Goal: Use online tool/utility: Use online tool/utility

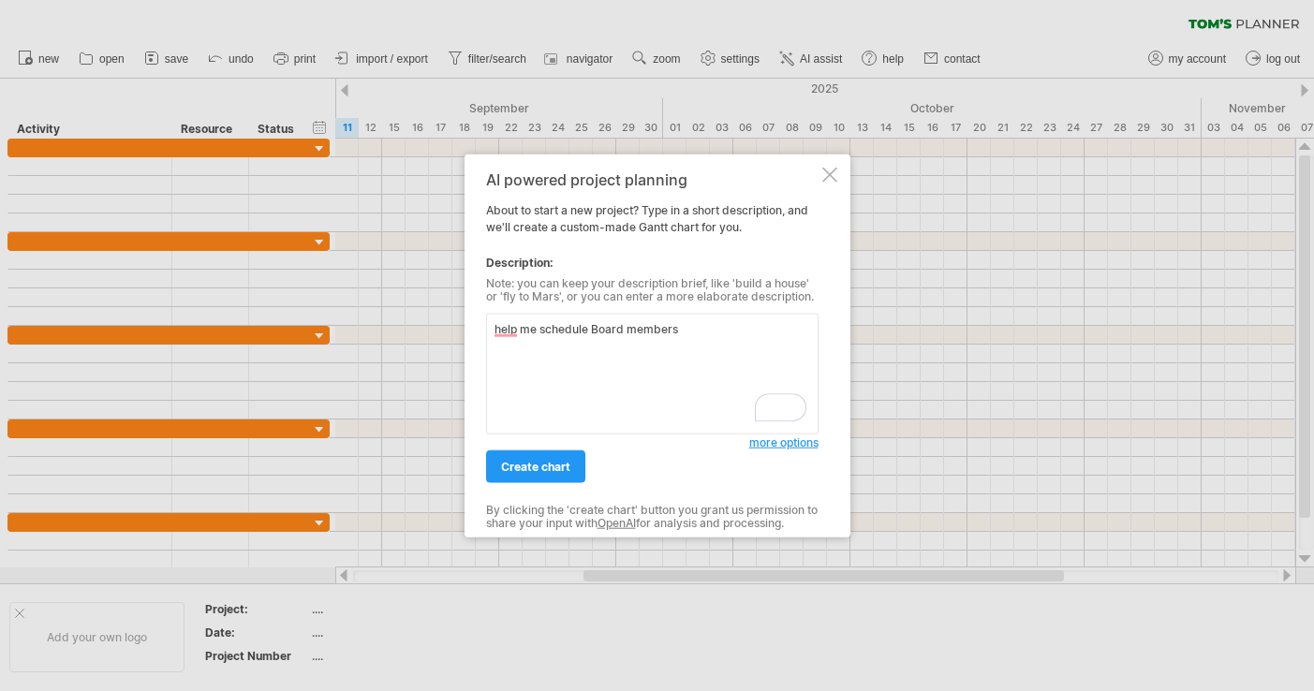
click at [554, 335] on textarea "help me schedule Board members" at bounding box center [652, 374] width 332 height 121
click at [790, 328] on textarea "help me track scheduling Board members" at bounding box center [652, 374] width 332 height 121
type textarea "help me track scheduling Board members for individual meetings, committee meeti…"
click at [514, 464] on span "create chart" at bounding box center [535, 467] width 69 height 14
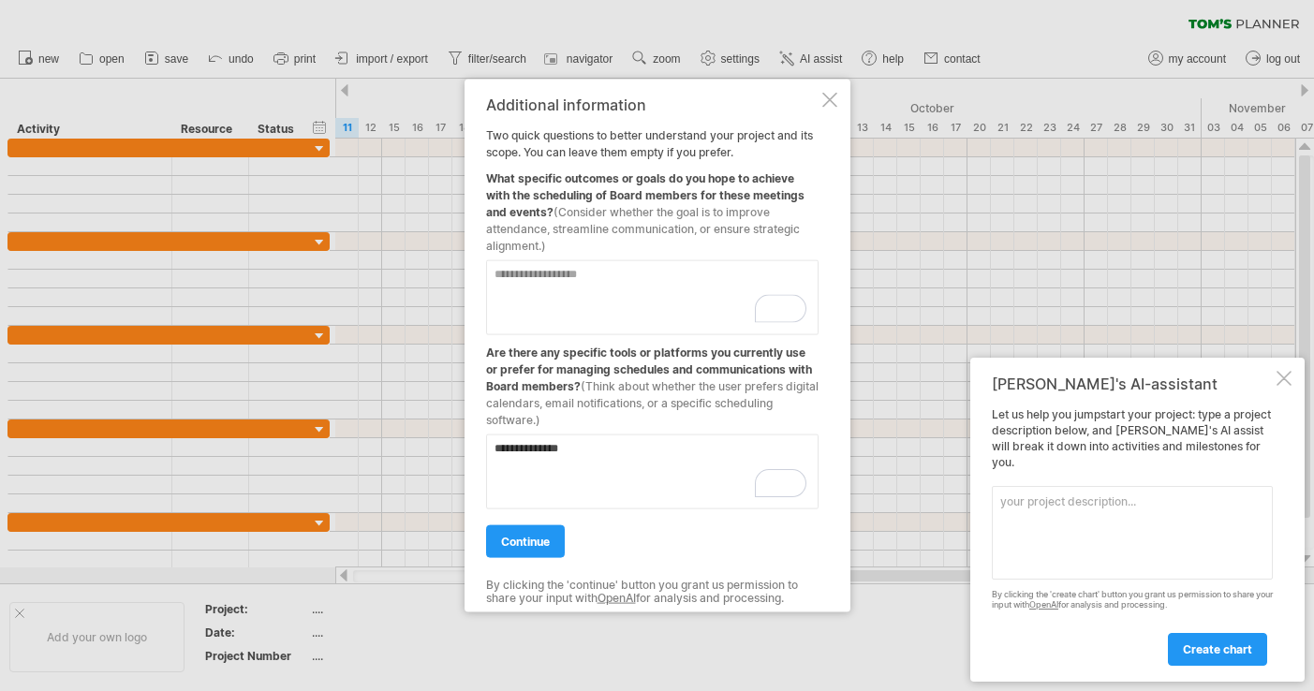
type textarea "**********"
click at [559, 308] on textarea "To enrich screen reader interactions, please activate Accessibility in Grammarl…" at bounding box center [652, 297] width 332 height 75
type textarea "**********"
click at [524, 535] on span "continue" at bounding box center [525, 542] width 49 height 14
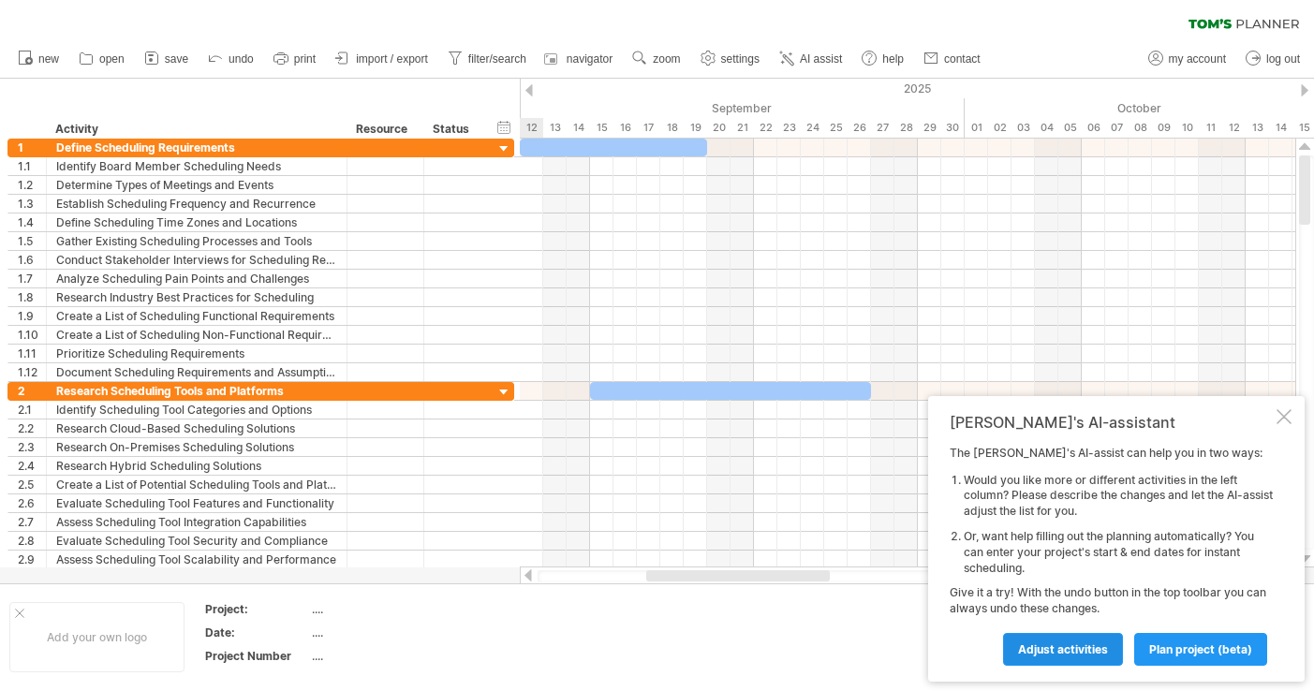
click at [1073, 653] on span "Adjust activities" at bounding box center [1063, 649] width 90 height 14
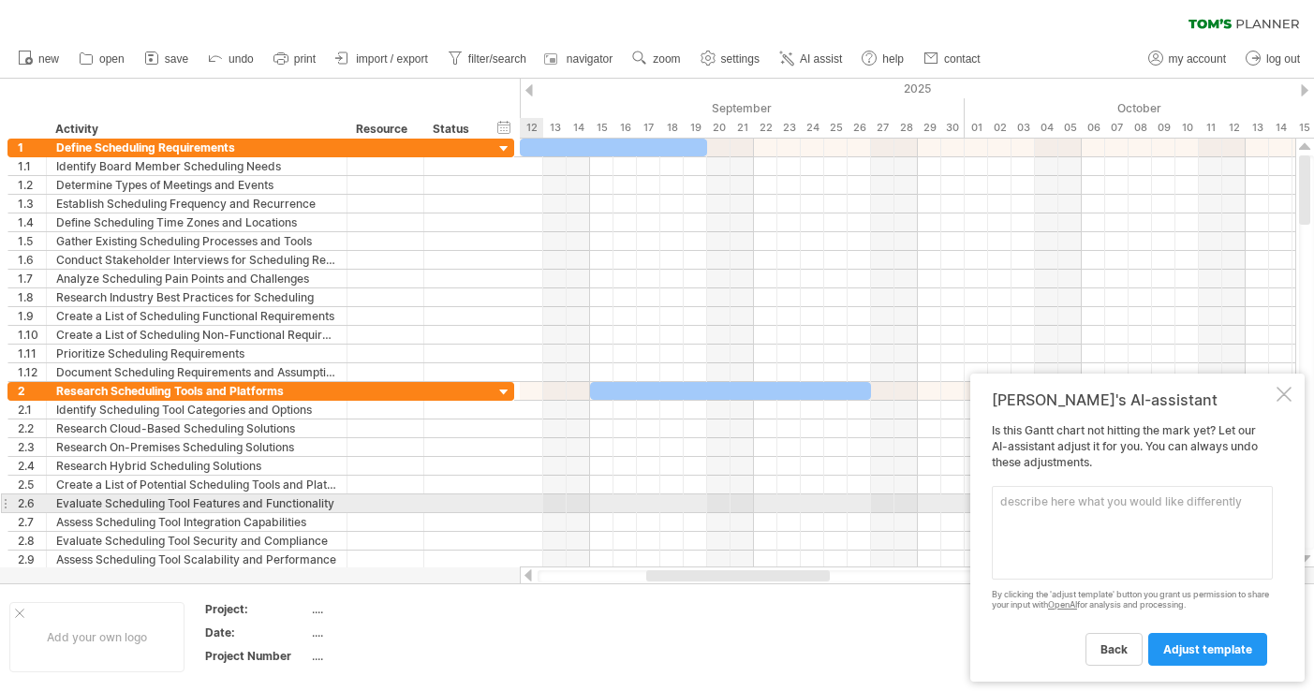
click at [1057, 512] on textarea at bounding box center [1132, 533] width 281 height 94
click at [1208, 503] on textarea "Activities should be the type of meeting or event" at bounding box center [1132, 533] width 281 height 94
click at [1186, 496] on textarea "Activities should be the type of meeting or event" at bounding box center [1132, 533] width 281 height 94
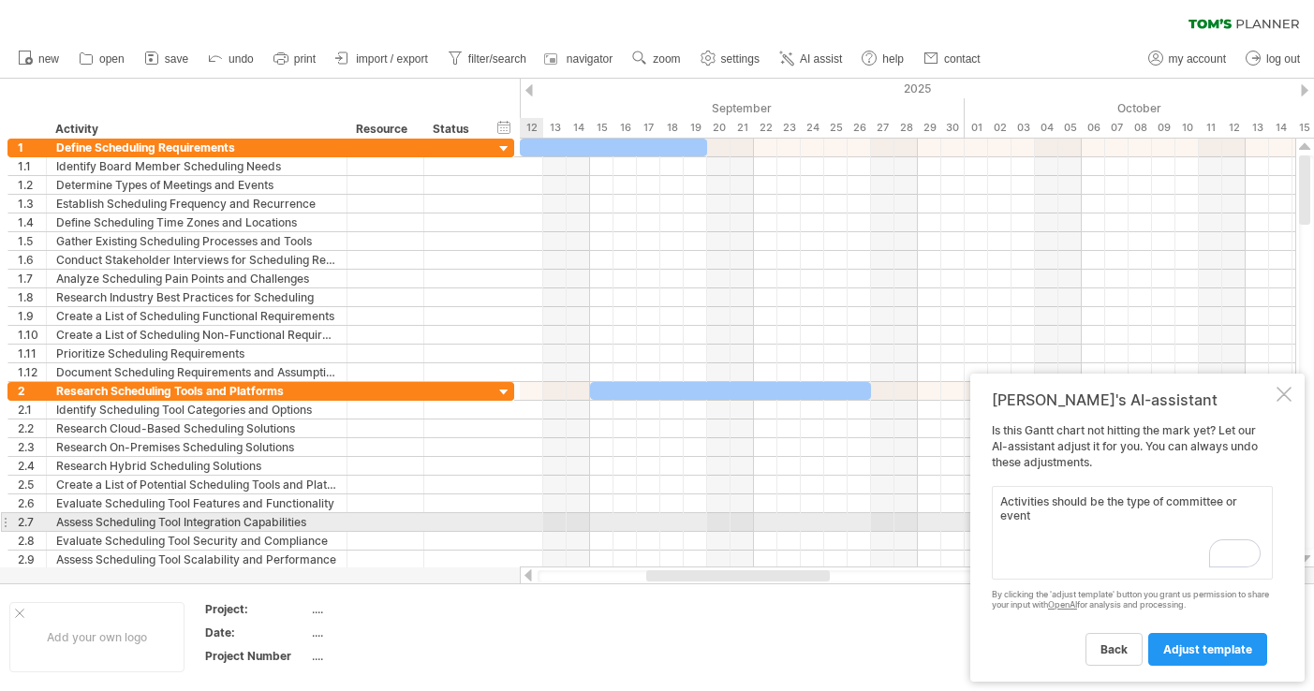
click at [1146, 522] on textarea "Activities should be the type of committee or event" at bounding box center [1132, 533] width 281 height 94
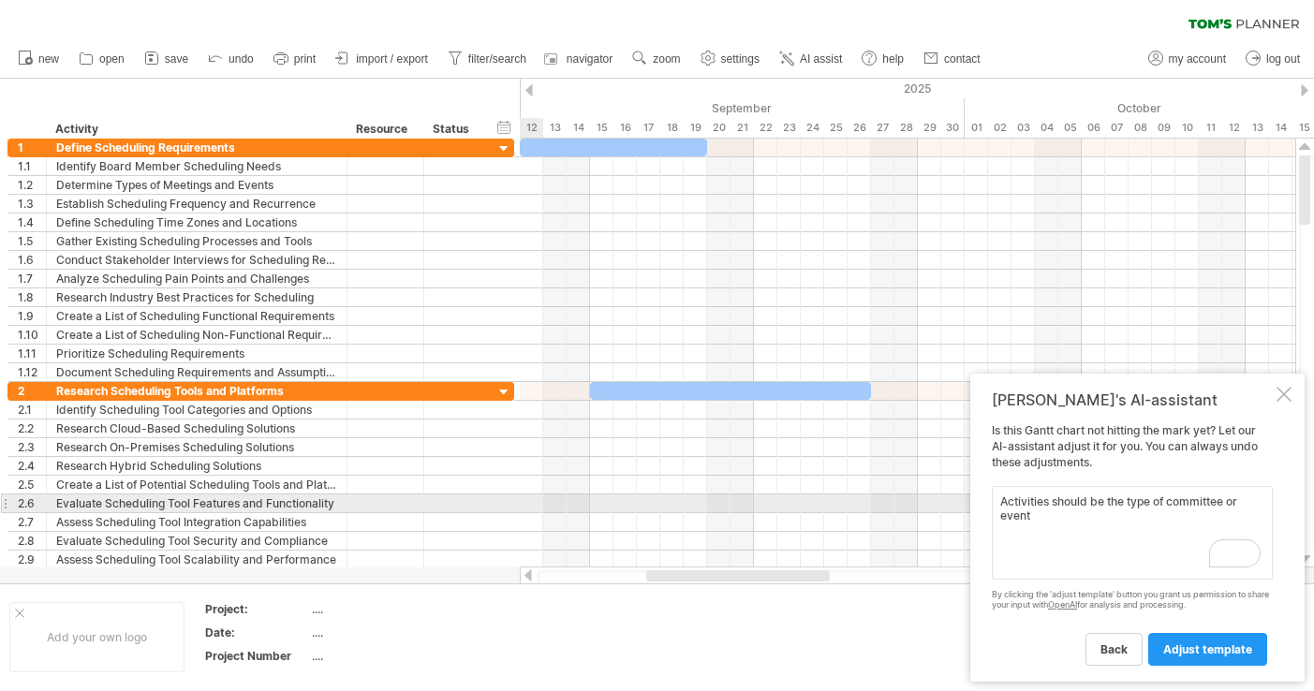
click at [1143, 499] on textarea "Activities should be the type of committee or event" at bounding box center [1132, 533] width 281 height 94
drag, startPoint x: 1129, startPoint y: 506, endPoint x: 1164, endPoint y: 507, distance: 34.7
click at [1164, 507] on textarea "Activities should be the type of committee or event" at bounding box center [1132, 533] width 281 height 94
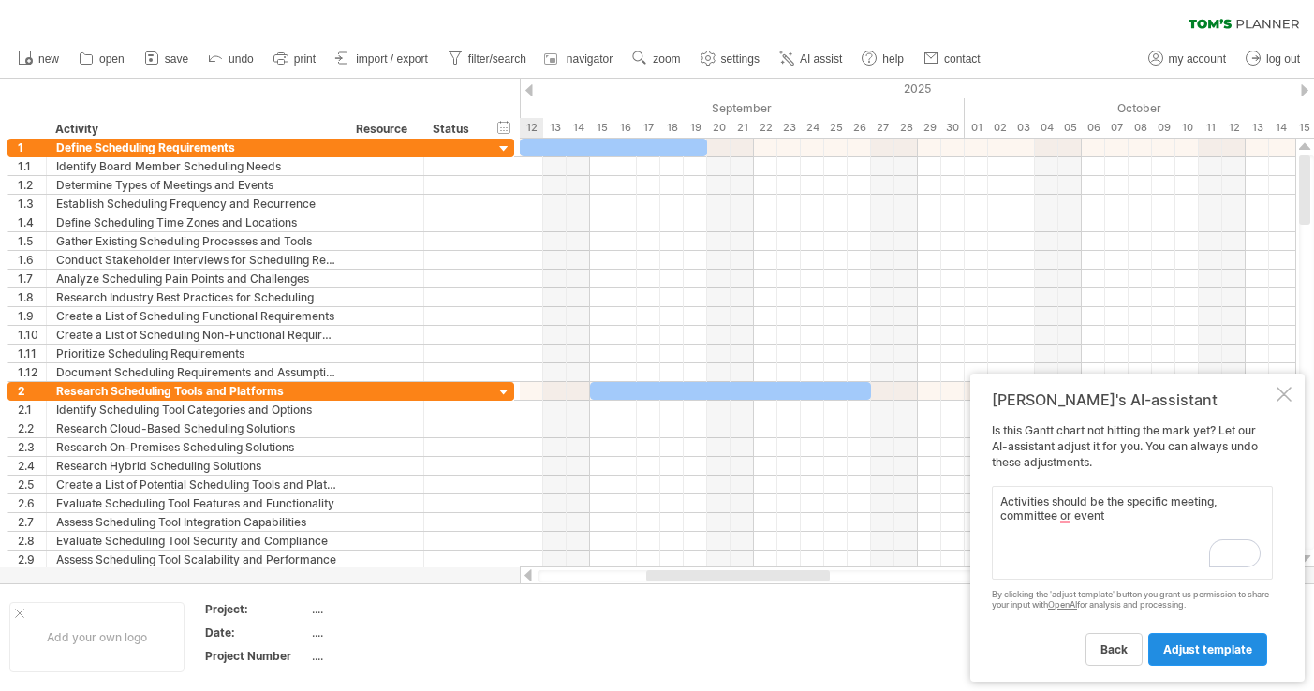
type textarea "Activities should be the specific meeting, committee or event"
click at [1186, 640] on link "adjust template" at bounding box center [1207, 649] width 119 height 33
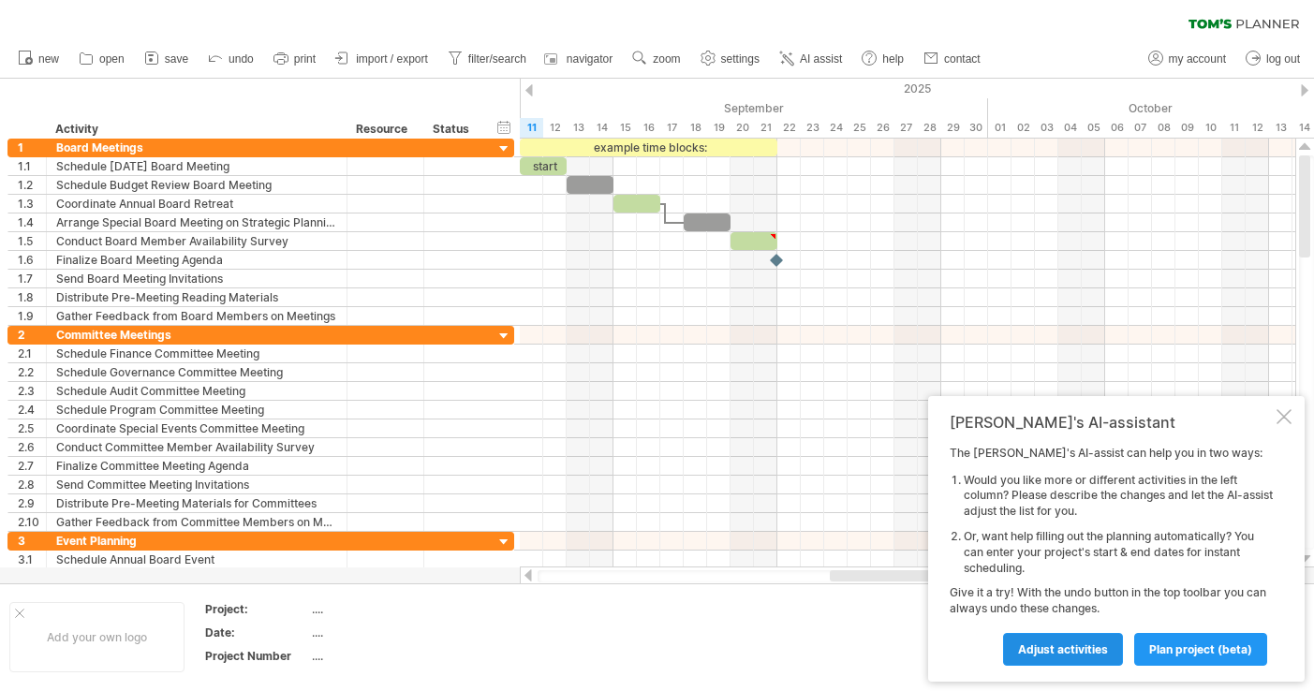
click at [1101, 647] on span "Adjust activities" at bounding box center [1063, 649] width 90 height 14
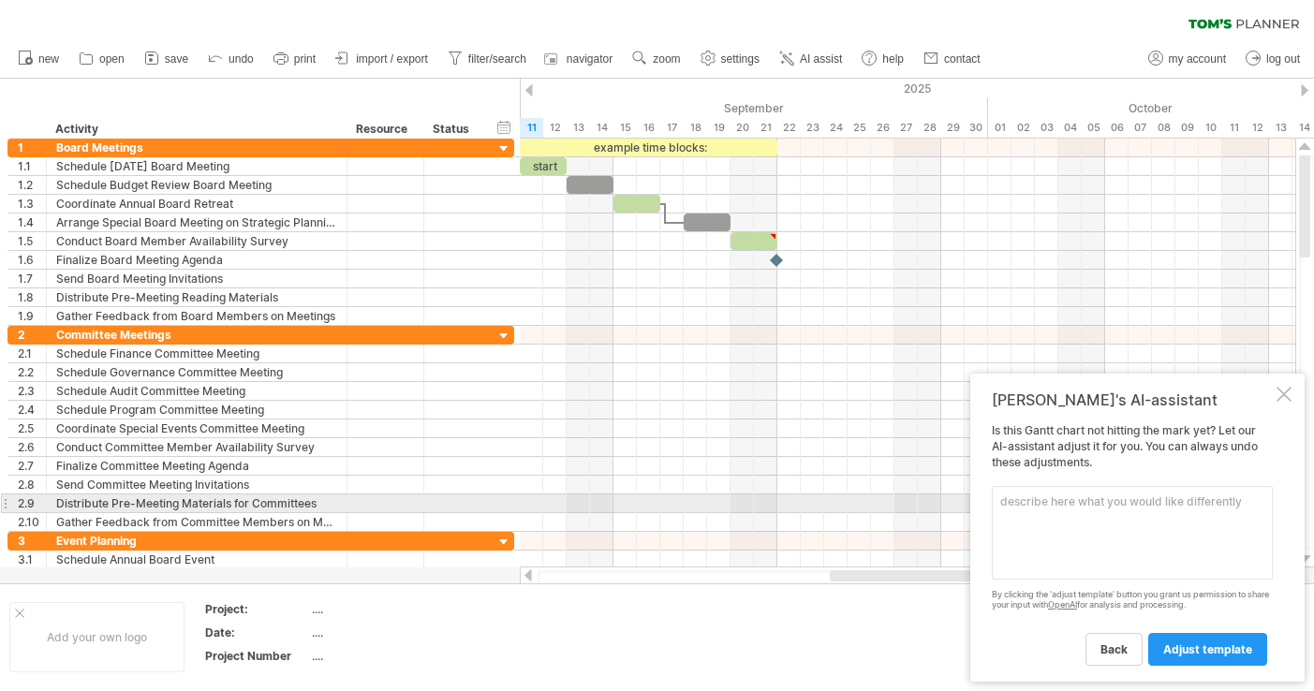
click at [1070, 510] on textarea at bounding box center [1132, 533] width 281 height 94
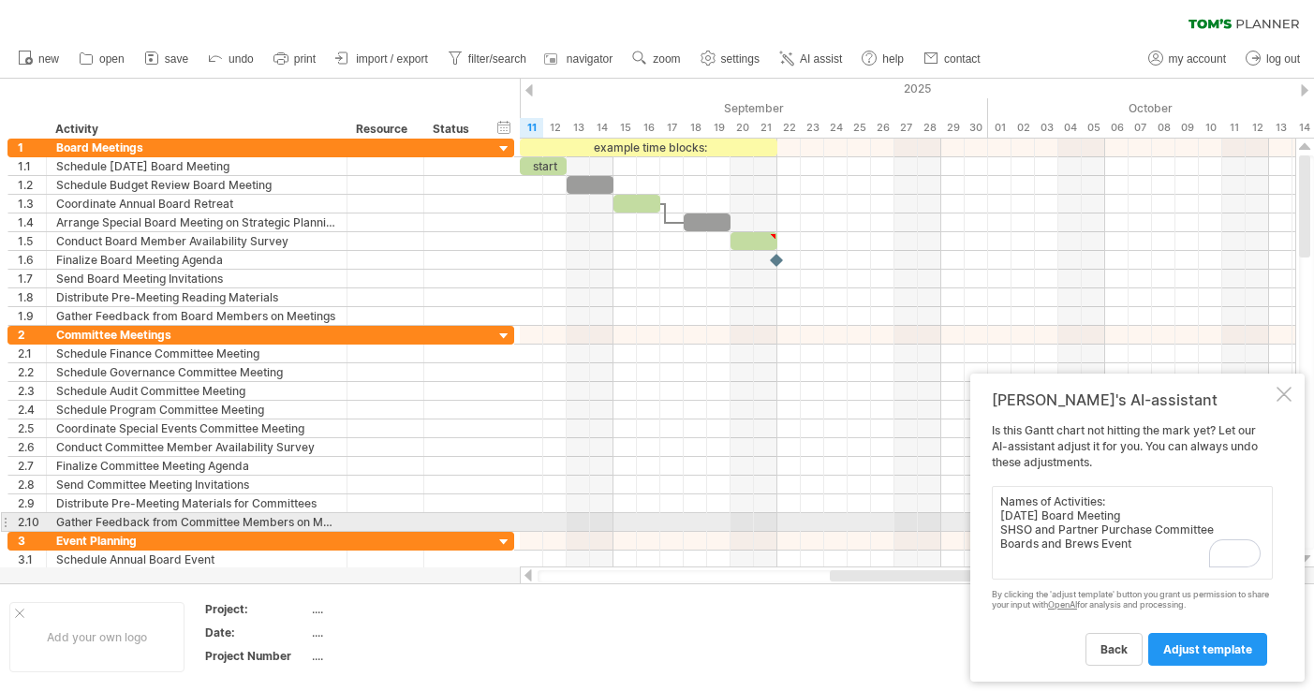
click at [1042, 532] on textarea "Names of Activities: [DATE] Board Meeting SHSO and Partner Purchase Committee B…" at bounding box center [1132, 533] width 281 height 94
click at [1129, 530] on textarea "Names of Activities: [DATE] Board Meeting SHSO, Partner Purchase Committee Boar…" at bounding box center [1132, 533] width 281 height 94
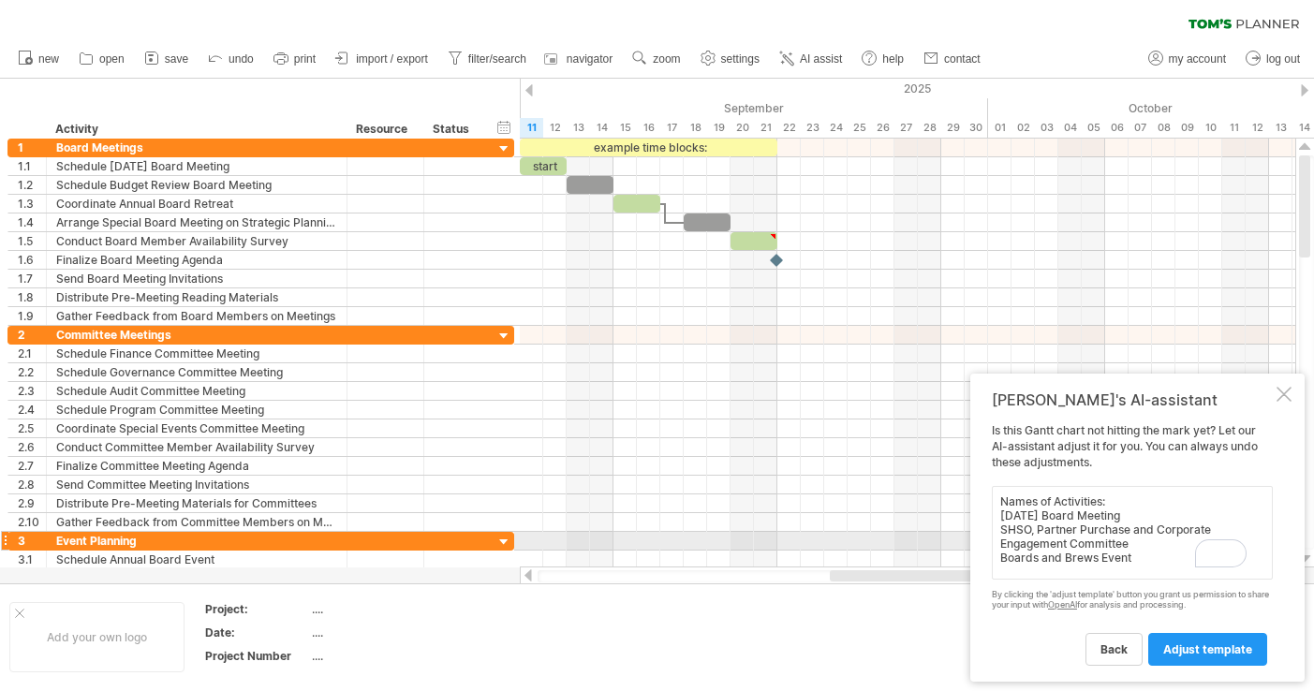
click at [1130, 547] on textarea "Names of Activities: [DATE] Board Meeting SHSO, Partner Purchase and Corporate …" at bounding box center [1132, 533] width 281 height 94
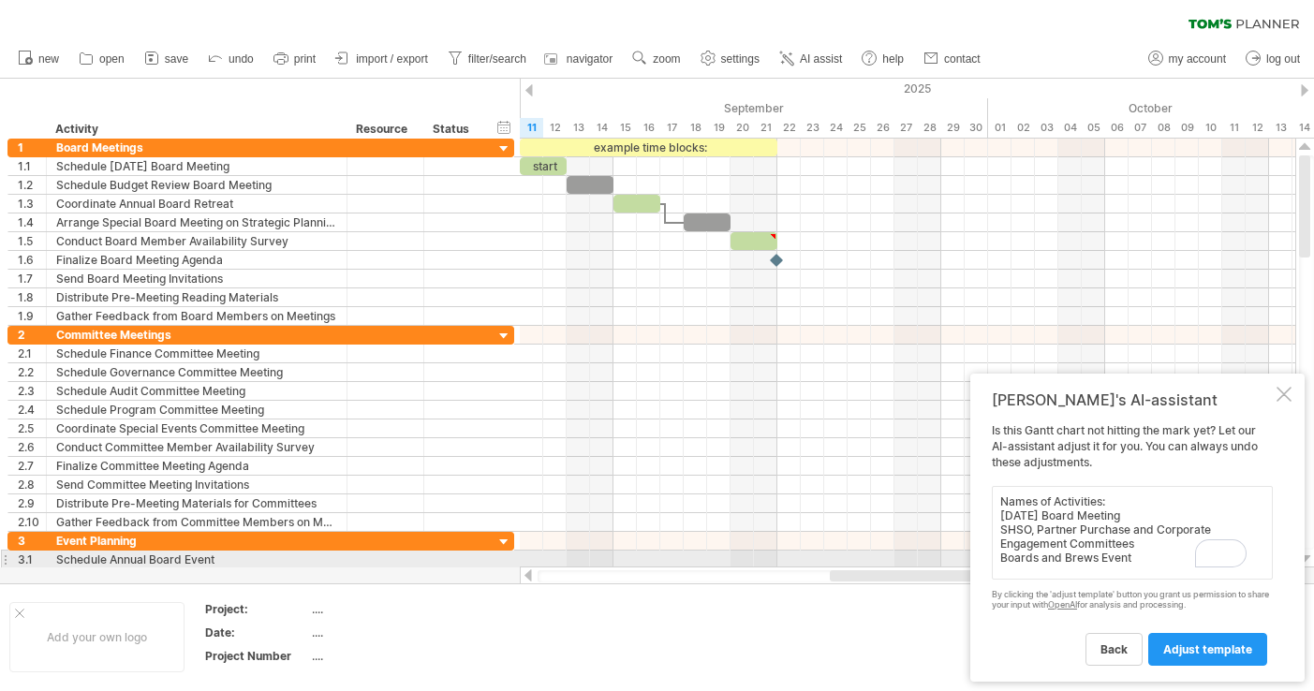
click at [1148, 554] on textarea "Names of Activities: [DATE] Board Meeting SHSO, Partner Purchase and Corporate …" at bounding box center [1132, 533] width 281 height 94
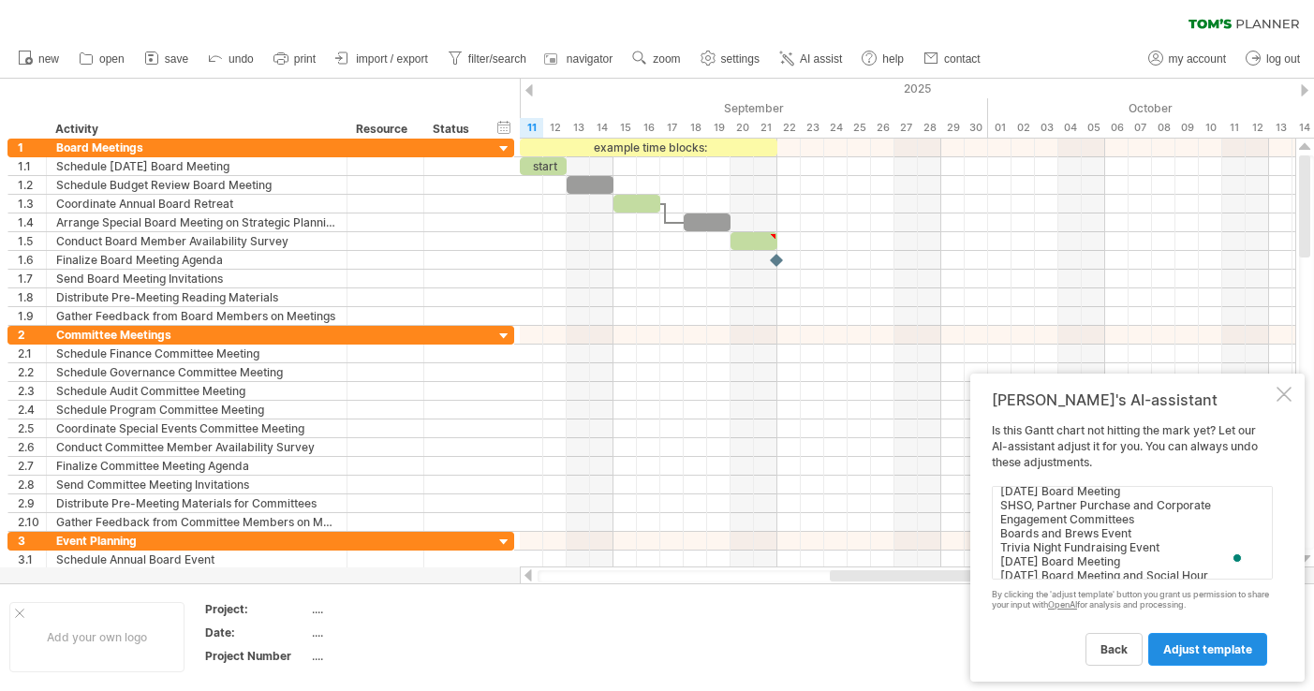
type textarea "Names of Activities: [DATE] Board Meeting SHSO, Partner Purchase and Corporate …"
click at [1192, 654] on span "adjust template" at bounding box center [1207, 649] width 89 height 14
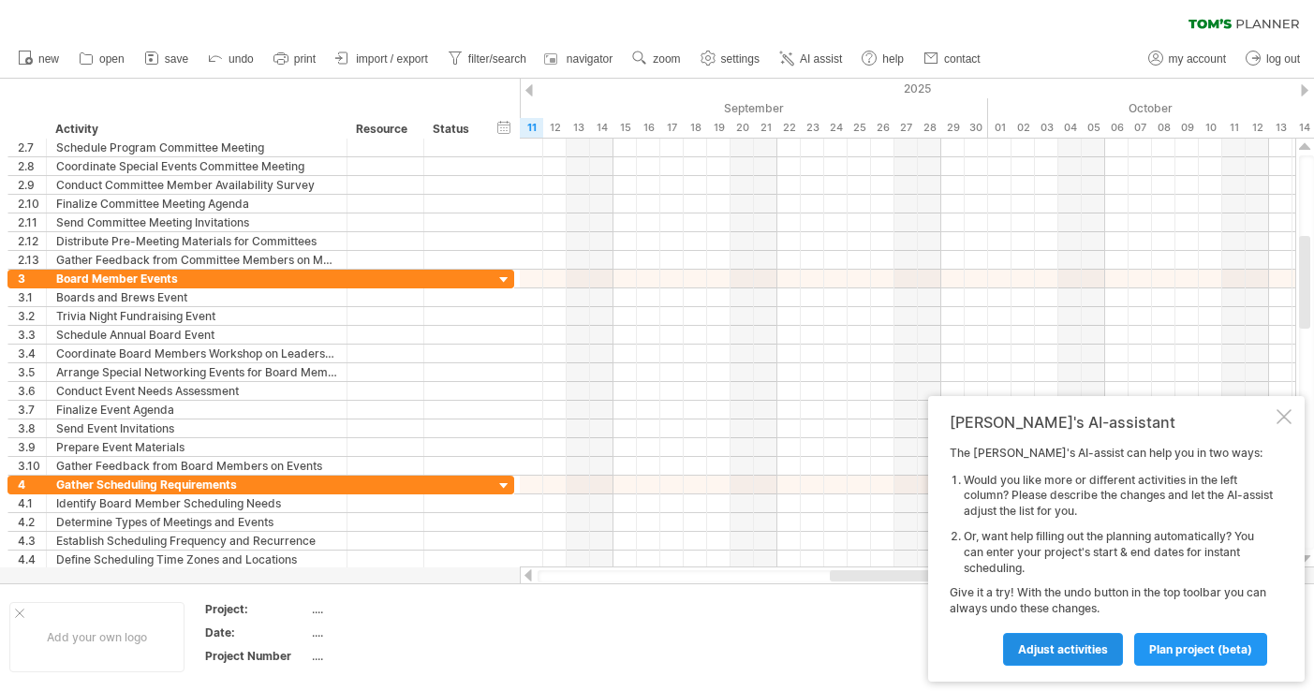
click at [1075, 649] on span "Adjust activities" at bounding box center [1063, 649] width 90 height 14
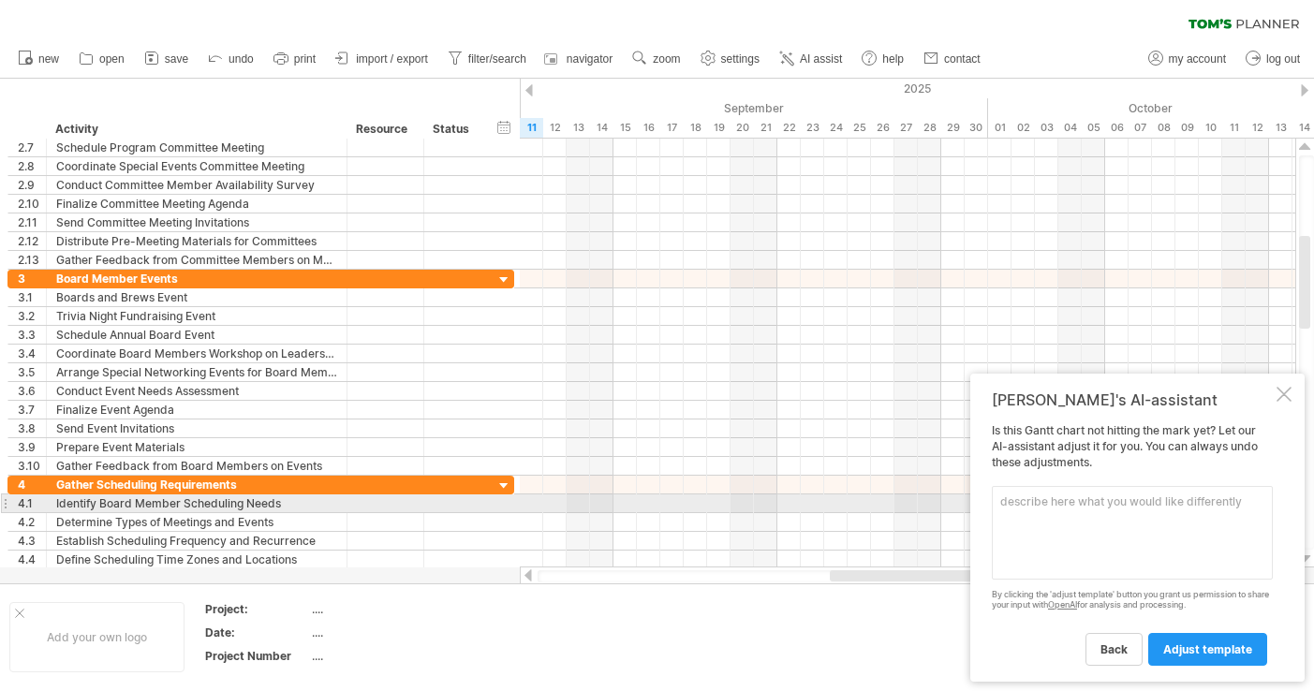
click at [1020, 507] on textarea at bounding box center [1132, 533] width 281 height 94
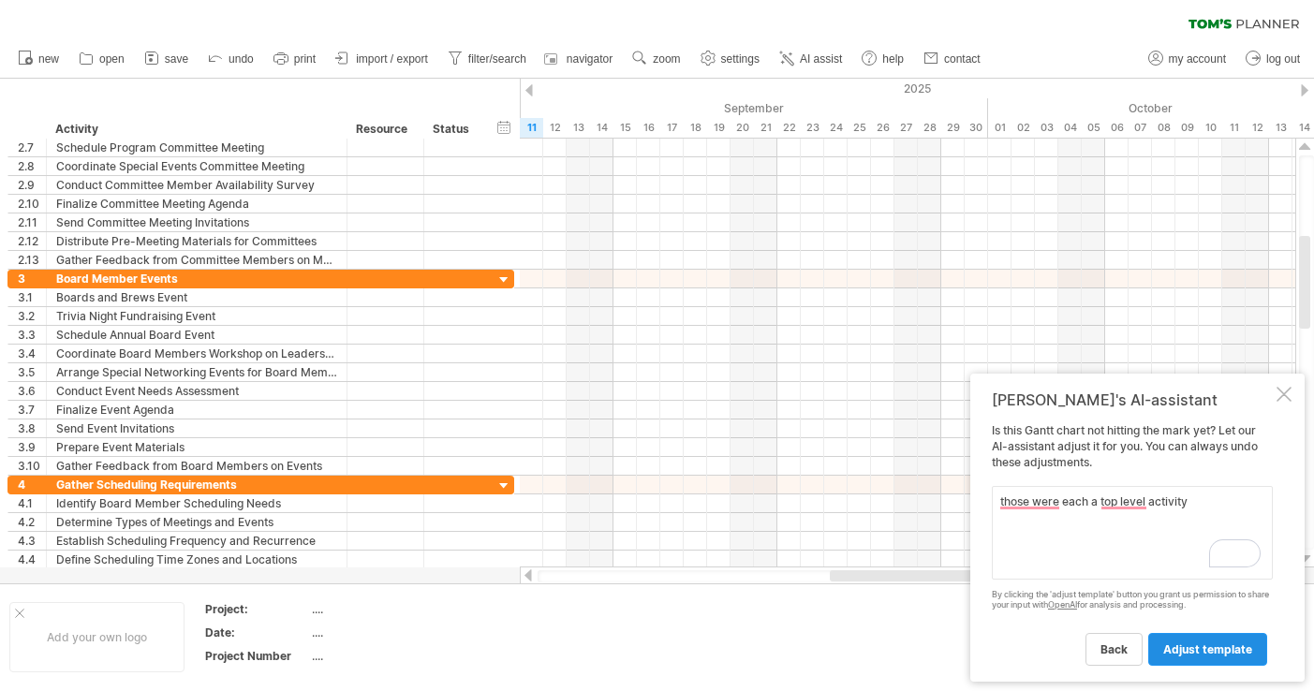
type textarea "those were each a top level activity"
click at [1184, 657] on link "adjust template" at bounding box center [1207, 649] width 119 height 33
